Goal: Check status: Check status

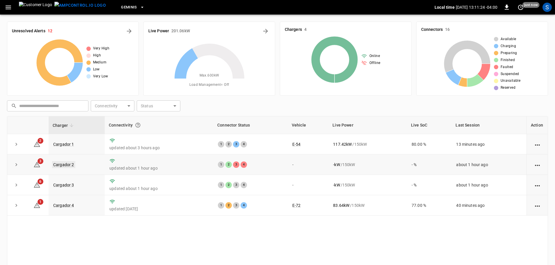
click at [72, 167] on link "Cargador 2" at bounding box center [63, 164] width 23 height 7
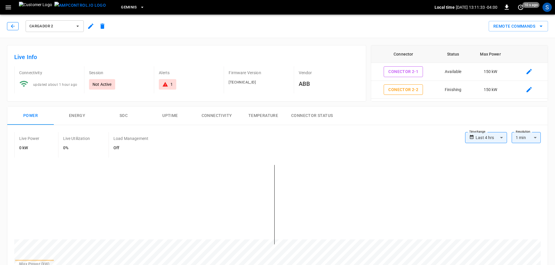
click at [15, 25] on icon "button" at bounding box center [13, 26] width 6 height 6
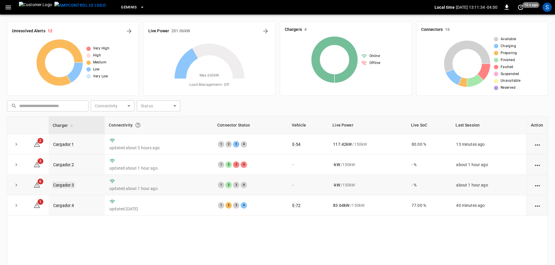
click at [60, 187] on link "Cargador 3" at bounding box center [63, 184] width 23 height 7
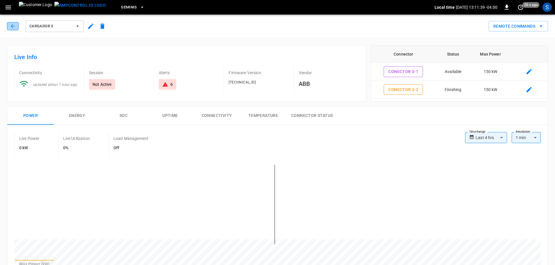
click at [15, 29] on button "button" at bounding box center [13, 26] width 12 height 8
